Goal: Information Seeking & Learning: Find specific fact

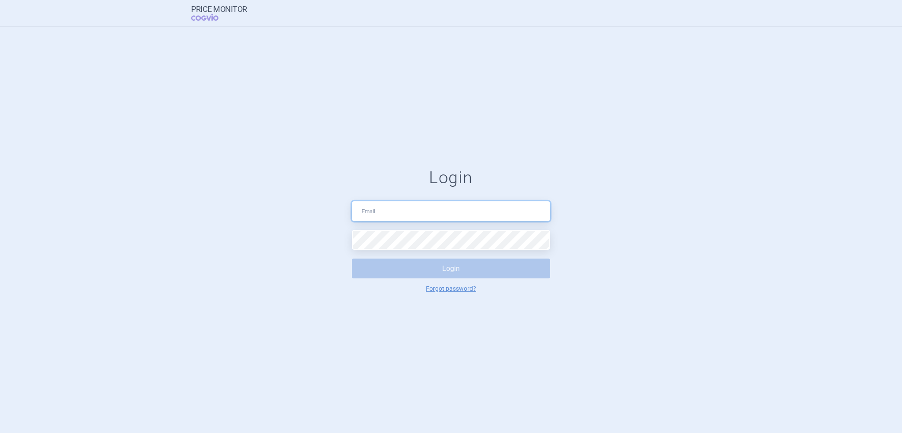
click at [411, 212] on input "text" at bounding box center [451, 211] width 198 height 20
click at [597, 350] on div "Login [EMAIL_ADDRESS][DOMAIN_NAME] Login Forgot password?" at bounding box center [451, 230] width 902 height 406
click at [405, 201] on input "[EMAIL_ADDRESS][DOMAIN_NAME]" at bounding box center [451, 211] width 198 height 20
click at [416, 210] on input "[EMAIL_ADDRESS][DOMAIN_NAME]" at bounding box center [451, 211] width 198 height 20
drag, startPoint x: 416, startPoint y: 213, endPoint x: 296, endPoint y: 208, distance: 119.8
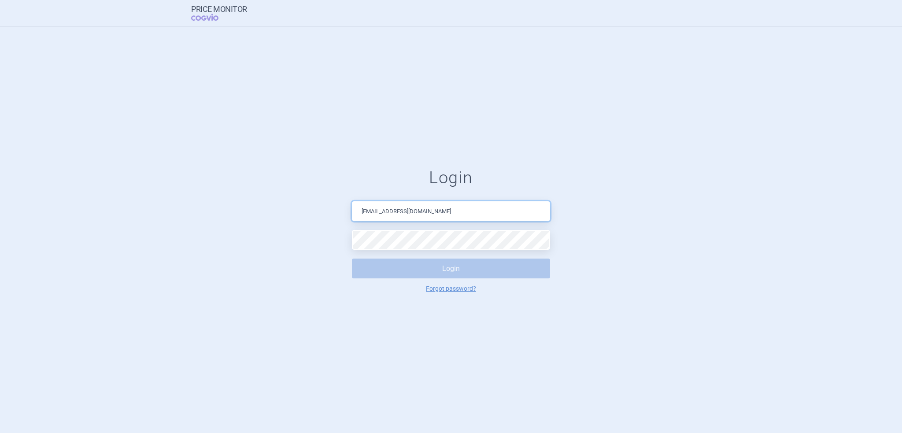
click at [296, 208] on form "Login [EMAIL_ADDRESS][DOMAIN_NAME] Login Forgot password?" at bounding box center [451, 230] width 866 height 124
type input "[PERSON_NAME][EMAIL_ADDRESS][DOMAIN_NAME]"
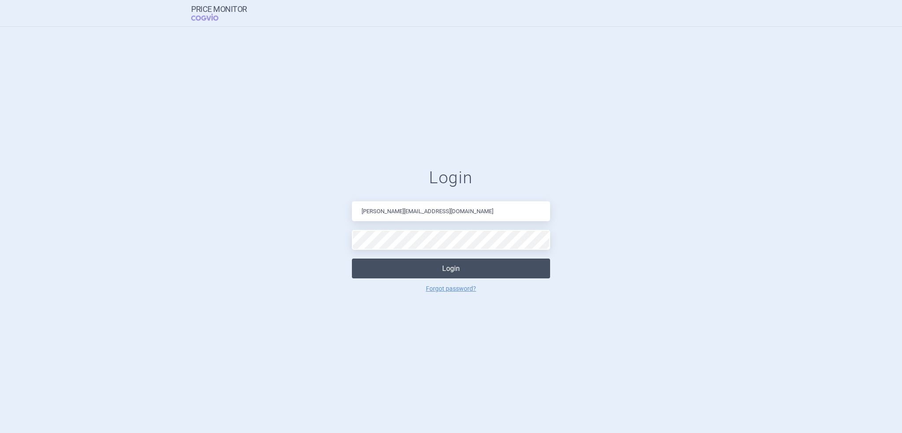
click at [406, 266] on button "Login" at bounding box center [451, 268] width 198 height 20
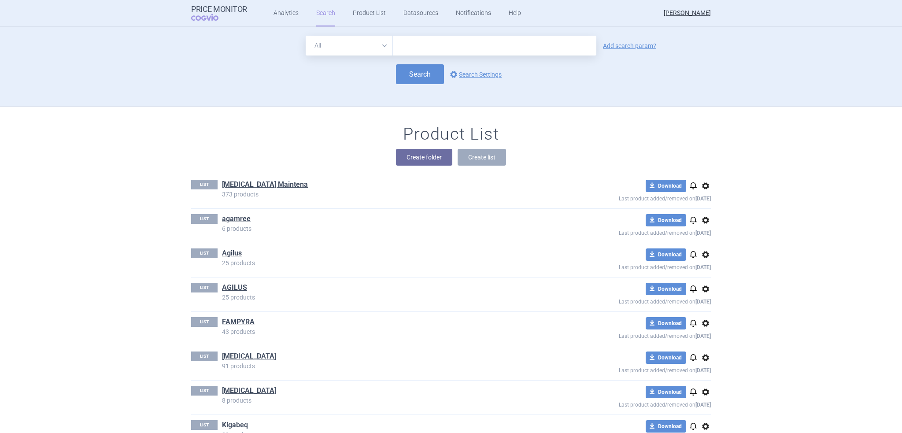
click at [490, 50] on input "text" at bounding box center [494, 46] width 203 height 20
click at [445, 45] on input "text" at bounding box center [494, 46] width 203 height 20
paste input "Augtyro"
type input "Augtyro"
click button "Search" at bounding box center [420, 74] width 48 height 20
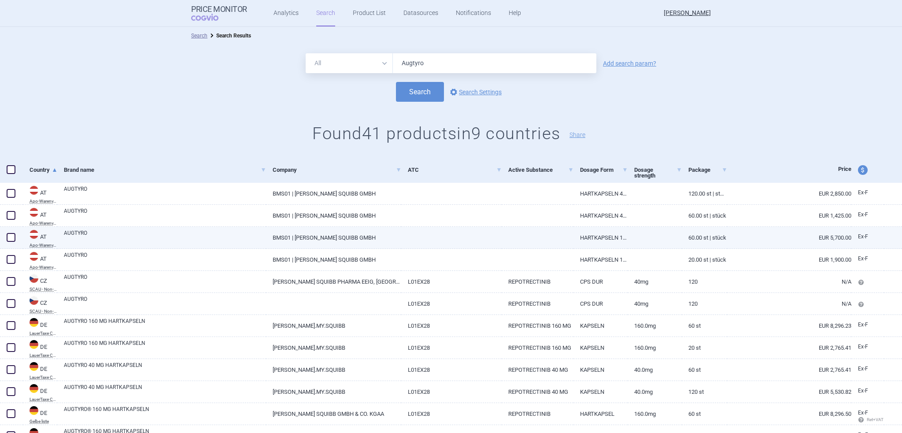
click at [217, 235] on link "AUGTYRO" at bounding box center [165, 237] width 202 height 16
select select "EUR"
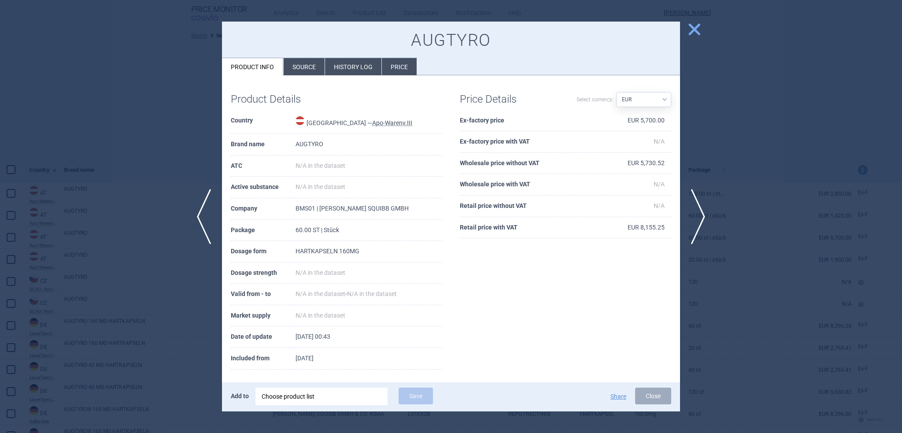
click at [300, 68] on li "Source" at bounding box center [303, 66] width 41 height 17
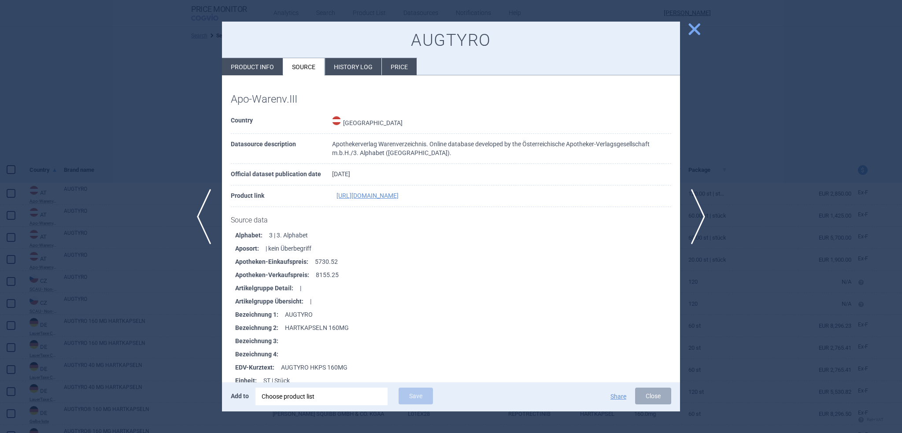
click at [693, 28] on span "close" at bounding box center [693, 29] width 15 height 15
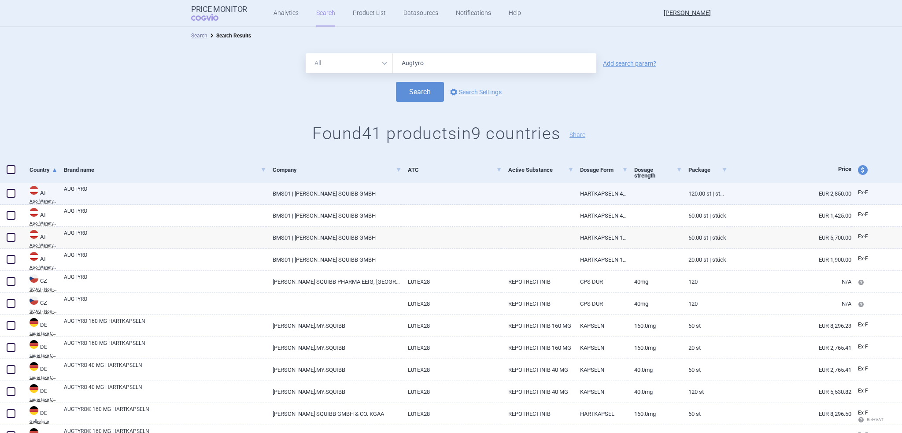
click at [129, 191] on link "AUGTYRO" at bounding box center [165, 193] width 202 height 16
select select "EUR"
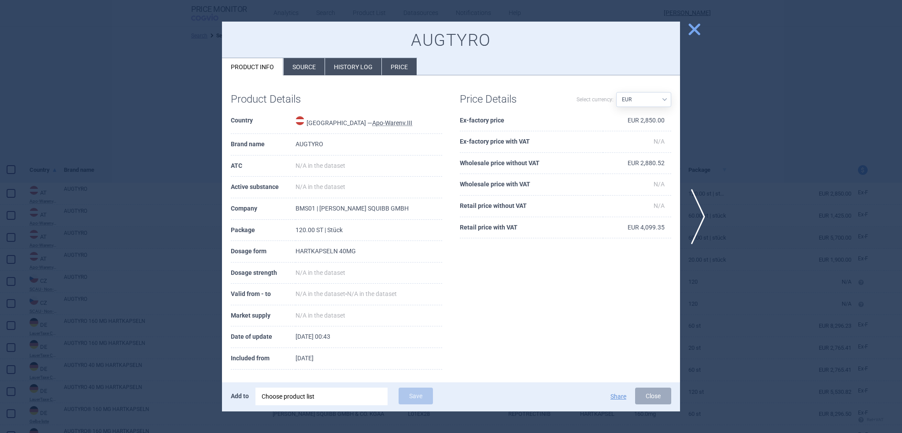
click at [298, 63] on li "Source" at bounding box center [303, 66] width 41 height 17
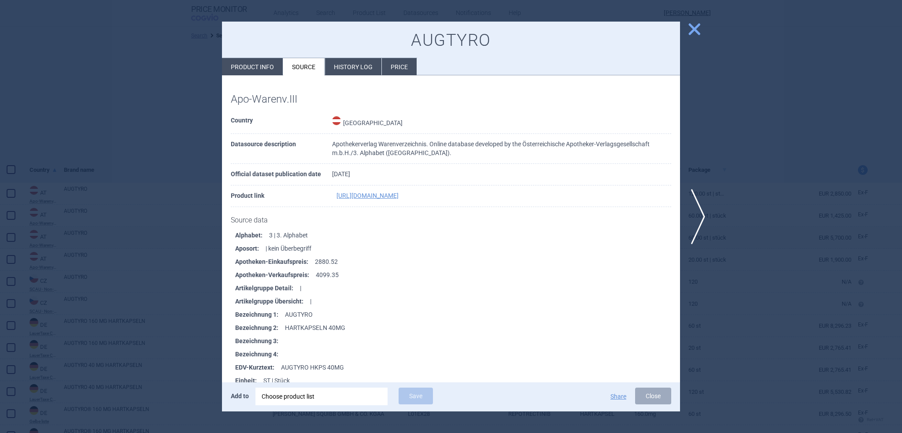
click at [698, 33] on span "close" at bounding box center [693, 29] width 15 height 15
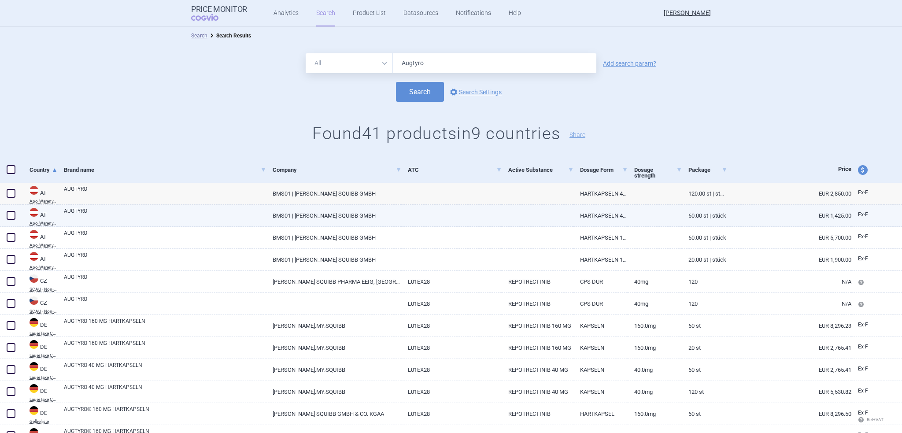
click at [236, 220] on link "AUGTYRO" at bounding box center [165, 215] width 202 height 16
select select "EUR"
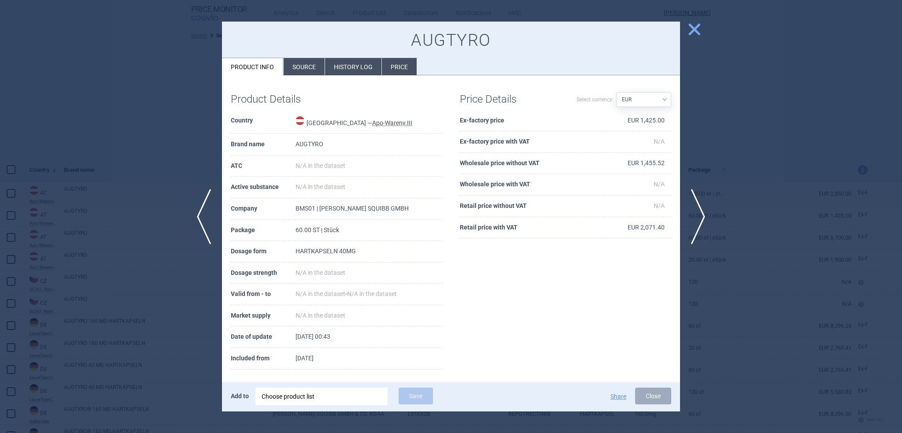
click at [312, 67] on li "Source" at bounding box center [303, 66] width 41 height 17
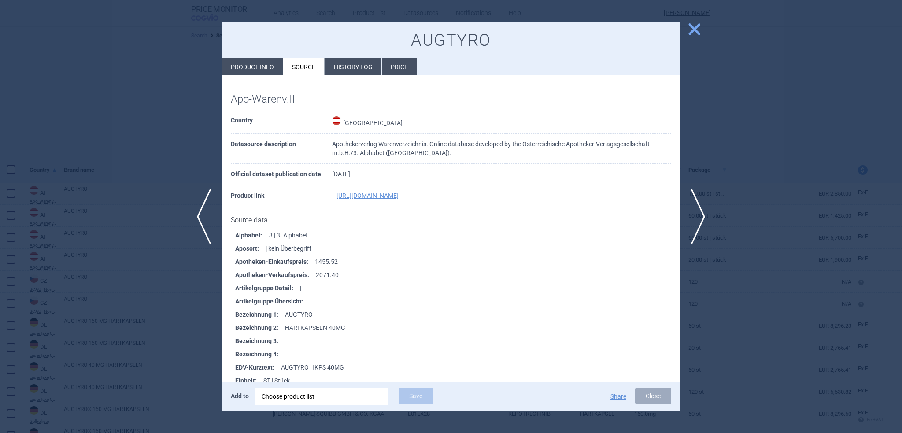
click at [688, 32] on span "close" at bounding box center [693, 29] width 15 height 15
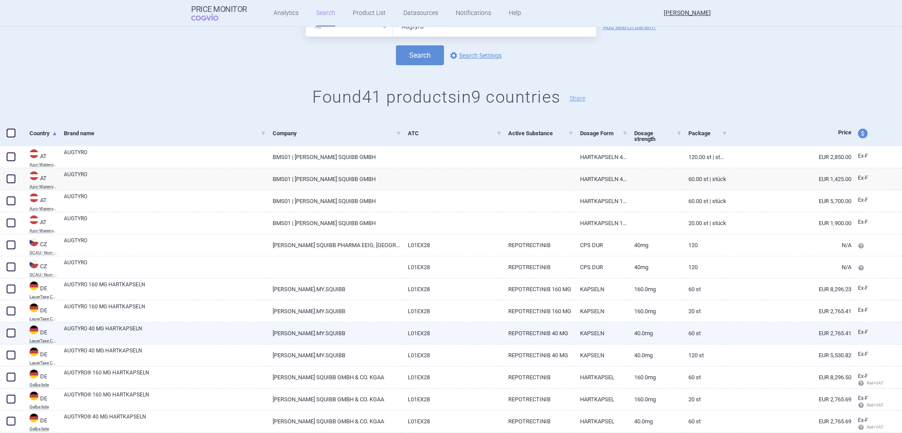
scroll to position [88, 0]
